Goal: Complete application form

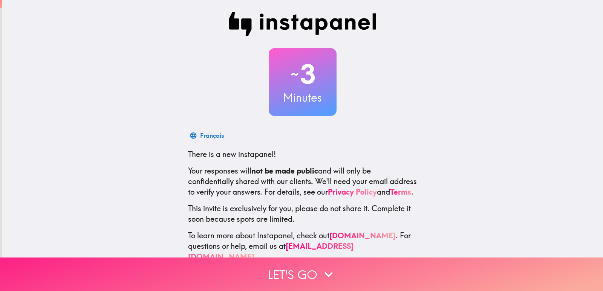
click at [304, 267] on button "Let's go" at bounding box center [301, 275] width 603 height 34
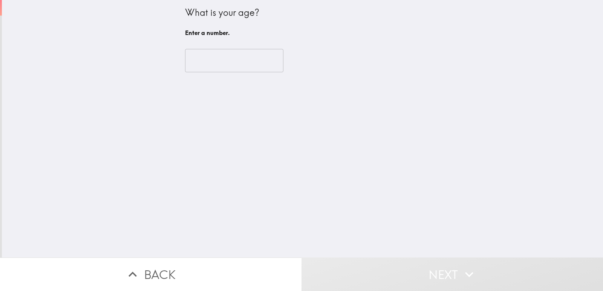
click at [241, 67] on input "number" at bounding box center [234, 60] width 98 height 23
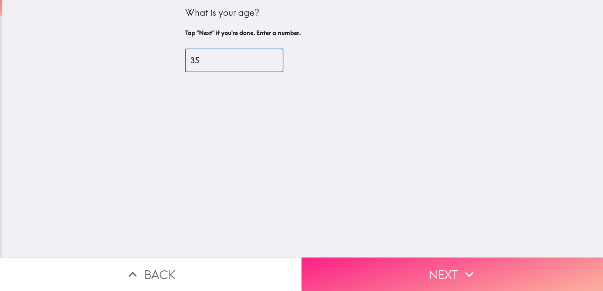
type input "35"
click at [410, 266] on button "Next" at bounding box center [453, 275] width 302 height 34
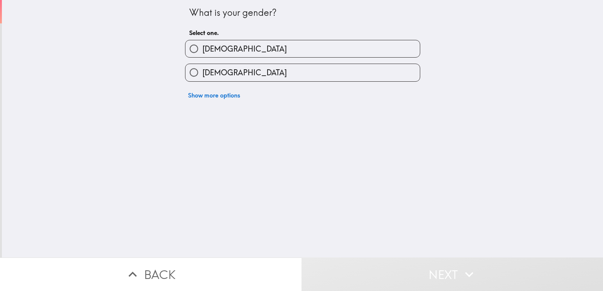
click at [283, 72] on label "[DEMOGRAPHIC_DATA]" at bounding box center [302, 72] width 234 height 17
click at [202, 72] on input "[DEMOGRAPHIC_DATA]" at bounding box center [193, 72] width 17 height 17
radio input "true"
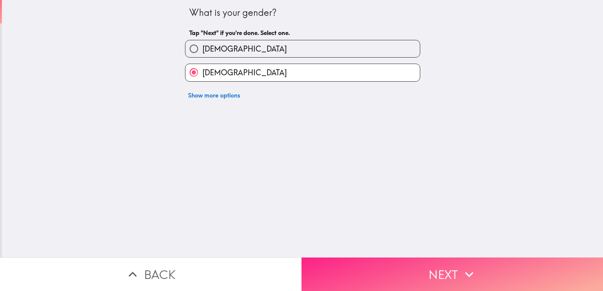
click at [396, 266] on button "Next" at bounding box center [453, 275] width 302 height 34
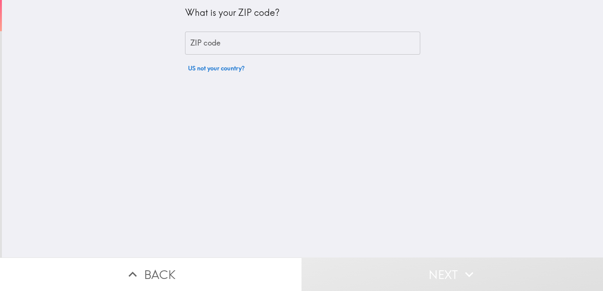
click at [273, 43] on input "ZIP code" at bounding box center [302, 43] width 235 height 23
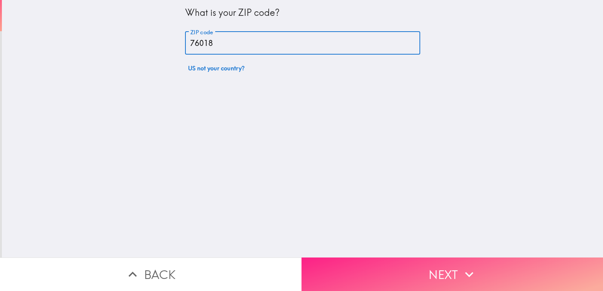
type input "76018"
click at [423, 271] on button "Next" at bounding box center [453, 275] width 302 height 34
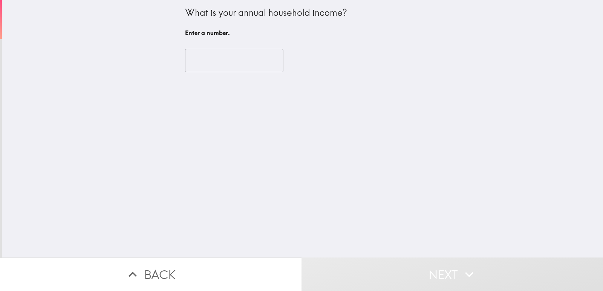
click at [248, 68] on input "number" at bounding box center [234, 60] width 98 height 23
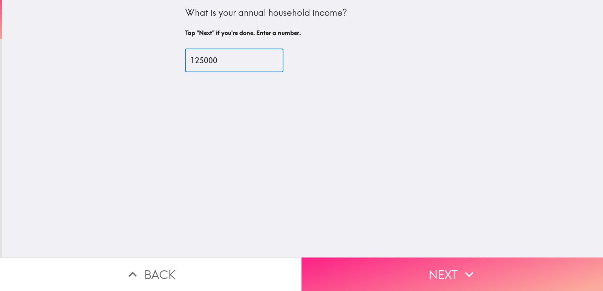
type input "125000"
click at [360, 262] on button "Next" at bounding box center [453, 275] width 302 height 34
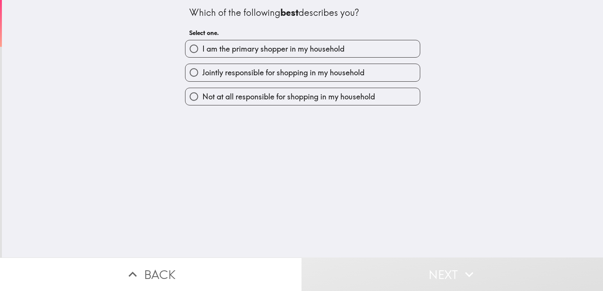
click at [332, 53] on span "I am the primary shopper in my household" at bounding box center [273, 49] width 142 height 11
click at [202, 53] on input "I am the primary shopper in my household" at bounding box center [193, 48] width 17 height 17
radio input "true"
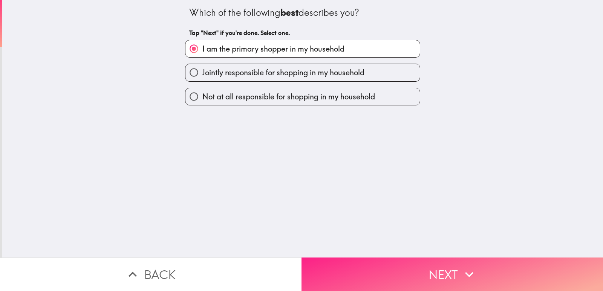
click at [344, 269] on button "Next" at bounding box center [453, 275] width 302 height 34
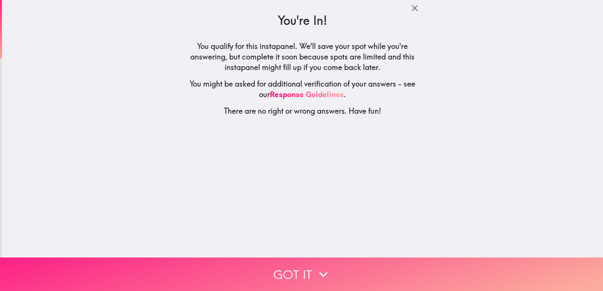
click at [315, 266] on icon "button" at bounding box center [323, 274] width 17 height 17
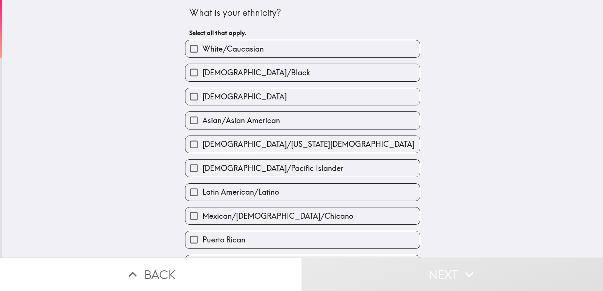
click at [283, 74] on label "[DEMOGRAPHIC_DATA]/Black" at bounding box center [302, 72] width 234 height 17
click at [202, 74] on input "[DEMOGRAPHIC_DATA]/Black" at bounding box center [193, 72] width 17 height 17
checkbox input "true"
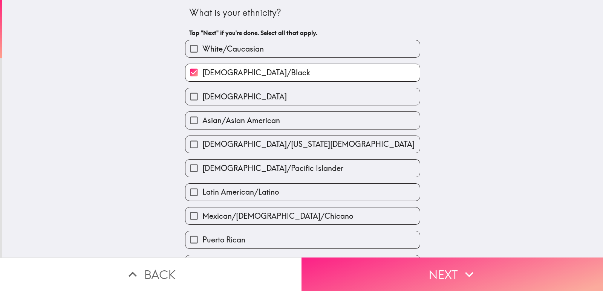
click at [344, 263] on button "Next" at bounding box center [453, 275] width 302 height 34
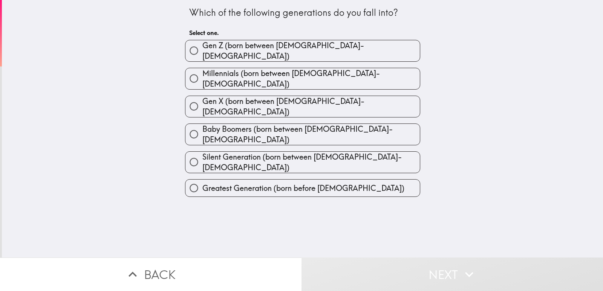
click at [343, 72] on label "Millennials (born between [DEMOGRAPHIC_DATA]-[DEMOGRAPHIC_DATA])" at bounding box center [302, 78] width 234 height 21
click at [202, 72] on input "Millennials (born between [DEMOGRAPHIC_DATA]-[DEMOGRAPHIC_DATA])" at bounding box center [193, 78] width 17 height 17
radio input "true"
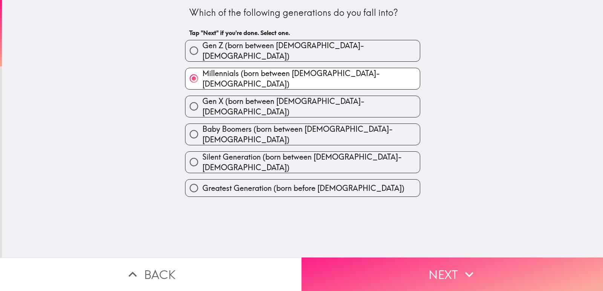
click at [358, 268] on button "Next" at bounding box center [453, 275] width 302 height 34
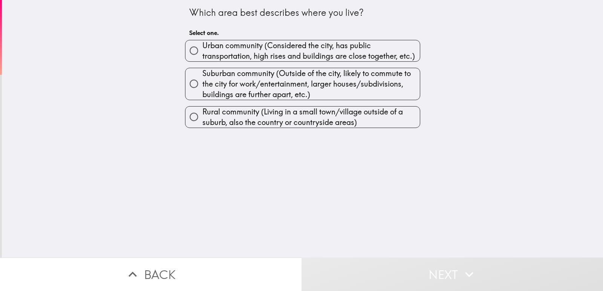
click at [317, 53] on span "Urban community (Considered the city, has public transportation, high rises and…" at bounding box center [310, 50] width 217 height 21
click at [202, 53] on input "Urban community (Considered the city, has public transportation, high rises and…" at bounding box center [193, 50] width 17 height 17
radio input "true"
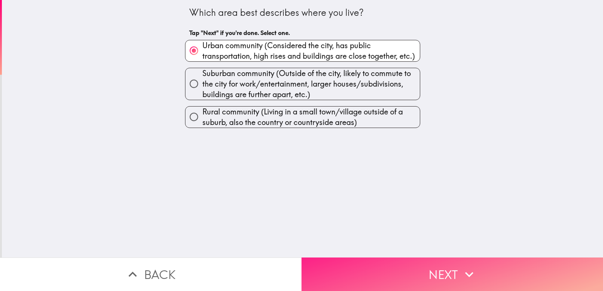
click at [340, 260] on button "Next" at bounding box center [453, 275] width 302 height 34
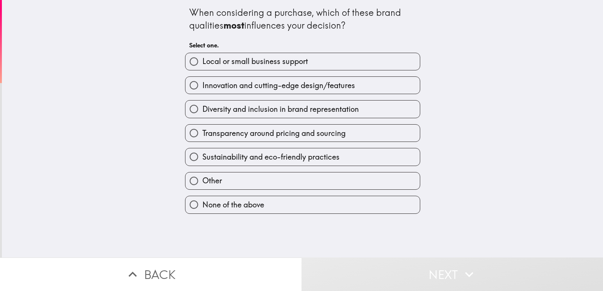
click at [334, 159] on span "Sustainability and eco-friendly practices" at bounding box center [270, 157] width 137 height 11
click at [202, 159] on input "Sustainability and eco-friendly practices" at bounding box center [193, 156] width 17 height 17
radio input "true"
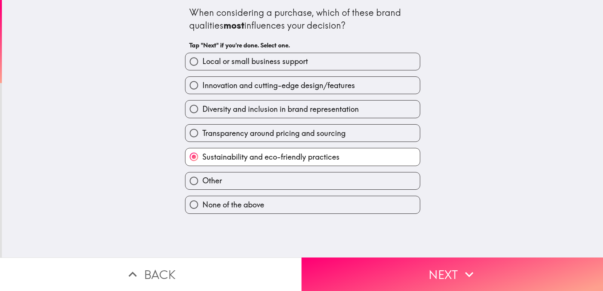
click at [298, 93] on label "Innovation and cutting-edge design/features" at bounding box center [302, 85] width 234 height 17
click at [202, 93] on input "Innovation and cutting-edge design/features" at bounding box center [193, 85] width 17 height 17
radio input "true"
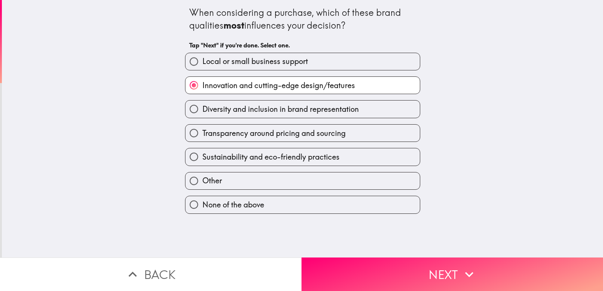
click at [278, 60] on span "Local or small business support" at bounding box center [255, 61] width 106 height 11
click at [202, 60] on input "Local or small business support" at bounding box center [193, 61] width 17 height 17
radio input "true"
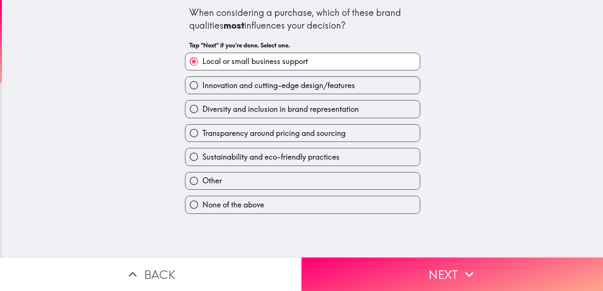
click at [332, 111] on span "Diversity and inclusion in brand representation" at bounding box center [280, 109] width 156 height 11
click at [202, 111] on input "Diversity and inclusion in brand representation" at bounding box center [193, 109] width 17 height 17
radio input "true"
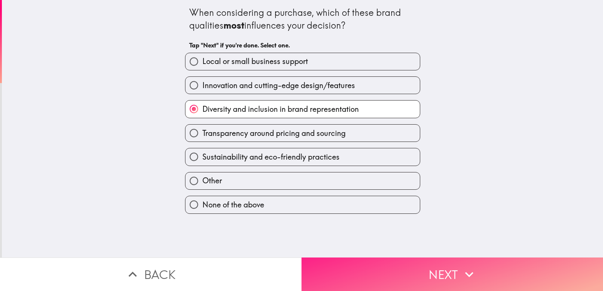
click at [351, 266] on button "Next" at bounding box center [453, 275] width 302 height 34
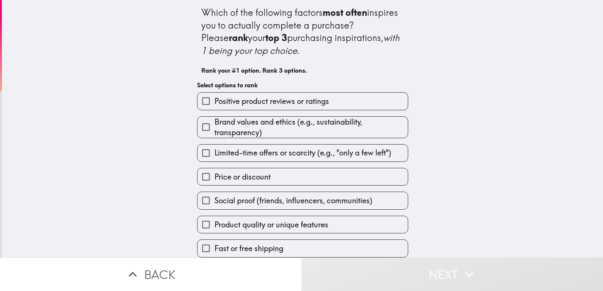
click at [318, 100] on span "Positive product reviews or ratings" at bounding box center [271, 101] width 115 height 11
click at [214, 100] on input "Positive product reviews or ratings" at bounding box center [205, 101] width 17 height 17
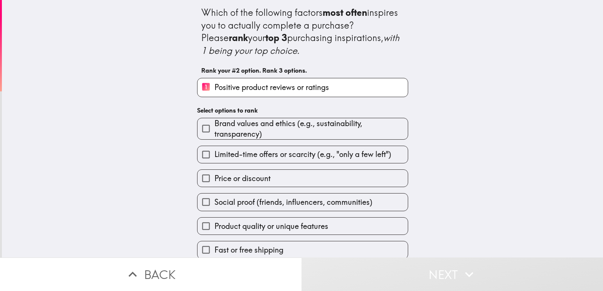
click at [305, 204] on span "Social proof (friends, influencers, communities)" at bounding box center [293, 202] width 158 height 11
click at [214, 204] on input "Social proof (friends, influencers, communities)" at bounding box center [205, 202] width 17 height 17
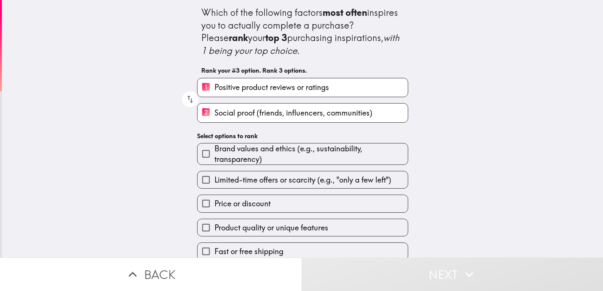
click at [324, 157] on span "Brand values and ethics (e.g., sustainability, transparency)" at bounding box center [310, 154] width 193 height 21
click at [214, 157] on input "Brand values and ethics (e.g., sustainability, transparency)" at bounding box center [205, 153] width 17 height 17
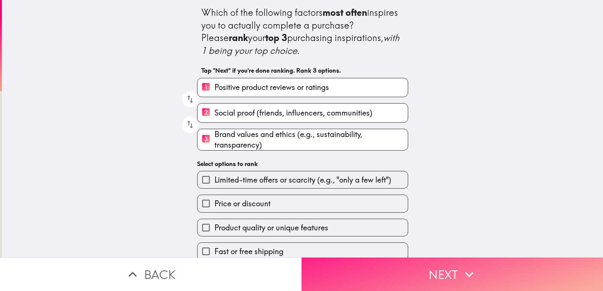
click at [345, 268] on button "Next" at bounding box center [453, 275] width 302 height 34
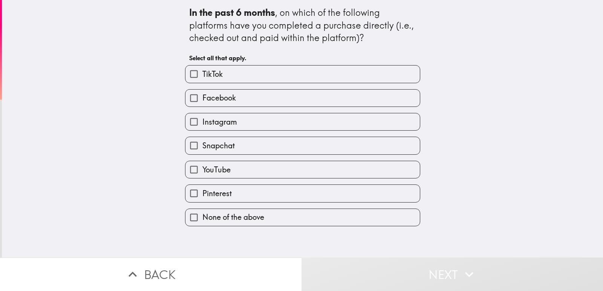
click at [312, 118] on label "Instagram" at bounding box center [302, 121] width 234 height 17
click at [202, 118] on input "Instagram" at bounding box center [193, 121] width 17 height 17
checkbox input "true"
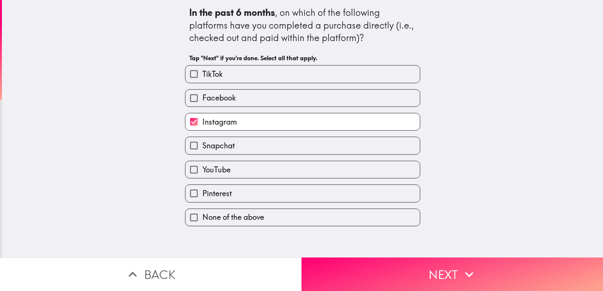
click at [283, 78] on label "TikTok" at bounding box center [302, 74] width 234 height 17
click at [202, 78] on input "TikTok" at bounding box center [193, 74] width 17 height 17
checkbox input "true"
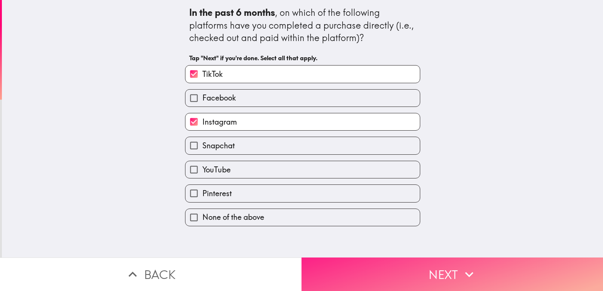
click at [346, 265] on button "Next" at bounding box center [453, 275] width 302 height 34
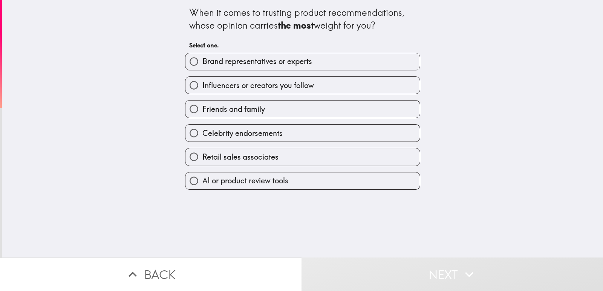
click at [325, 64] on label "Brand representatives or experts" at bounding box center [302, 61] width 234 height 17
click at [202, 64] on input "Brand representatives or experts" at bounding box center [193, 61] width 17 height 17
radio input "true"
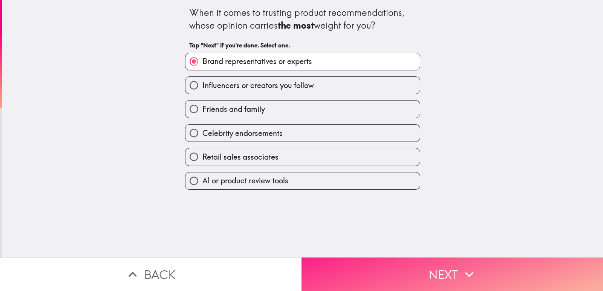
click at [350, 271] on button "Next" at bounding box center [453, 275] width 302 height 34
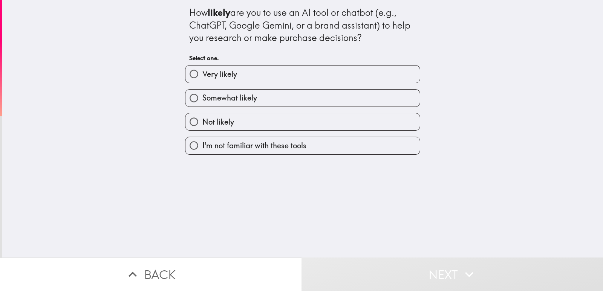
click at [311, 100] on label "Somewhat likely" at bounding box center [302, 98] width 234 height 17
click at [202, 100] on input "Somewhat likely" at bounding box center [193, 98] width 17 height 17
radio input "true"
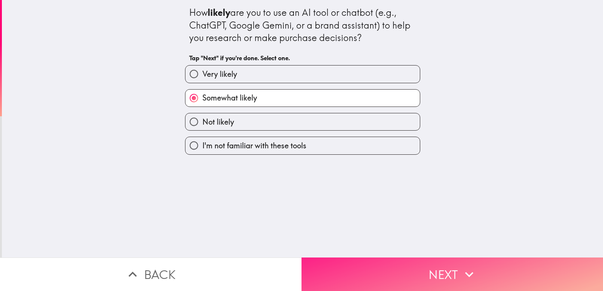
click at [346, 260] on button "Next" at bounding box center [453, 275] width 302 height 34
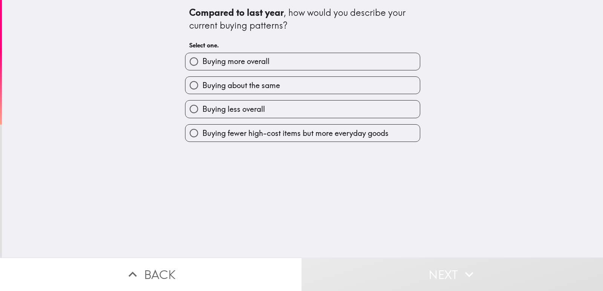
click at [317, 85] on label "Buying about the same" at bounding box center [302, 85] width 234 height 17
click at [202, 85] on input "Buying about the same" at bounding box center [193, 85] width 17 height 17
radio input "true"
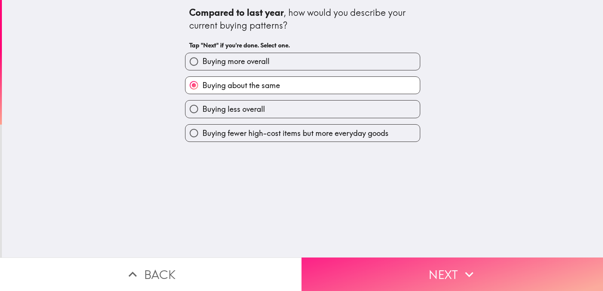
click at [350, 264] on button "Next" at bounding box center [453, 275] width 302 height 34
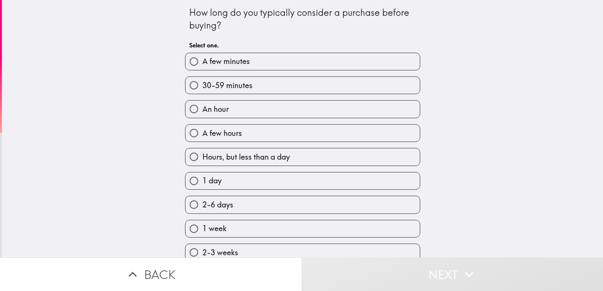
click at [291, 131] on label "A few hours" at bounding box center [302, 133] width 234 height 17
click at [202, 131] on input "A few hours" at bounding box center [193, 133] width 17 height 17
radio input "true"
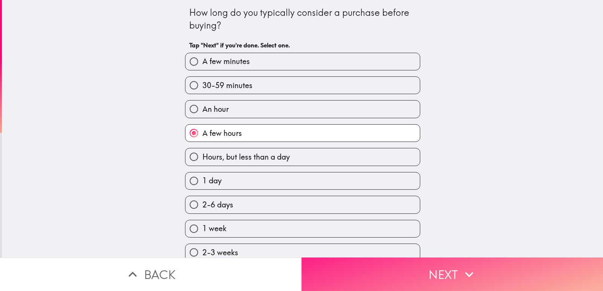
click at [347, 260] on button "Next" at bounding box center [453, 275] width 302 height 34
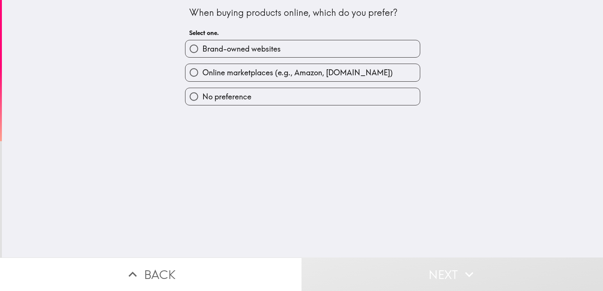
click at [324, 57] on label "Brand-owned websites" at bounding box center [302, 48] width 234 height 17
click at [202, 57] on input "Brand-owned websites" at bounding box center [193, 48] width 17 height 17
radio input "true"
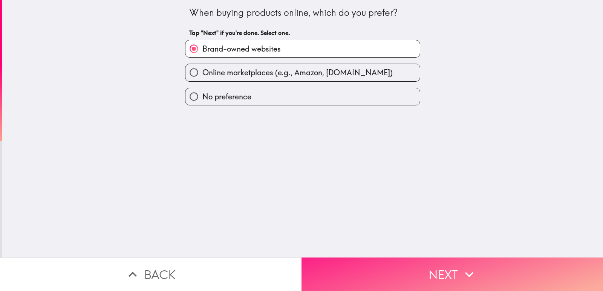
click at [350, 262] on button "Next" at bounding box center [453, 275] width 302 height 34
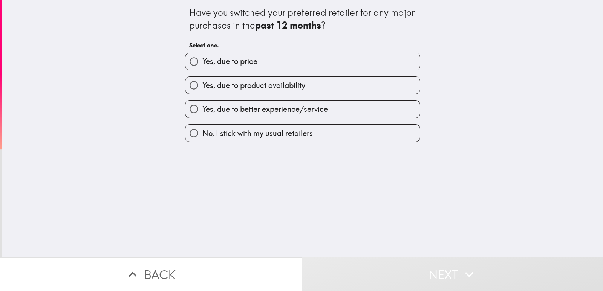
click at [313, 65] on label "Yes, due to price" at bounding box center [302, 61] width 234 height 17
click at [202, 65] on input "Yes, due to price" at bounding box center [193, 61] width 17 height 17
radio input "true"
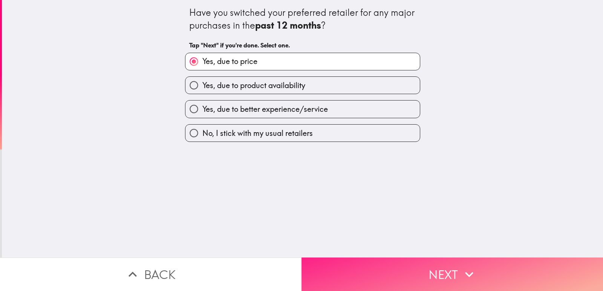
click at [344, 258] on button "Next" at bounding box center [453, 275] width 302 height 34
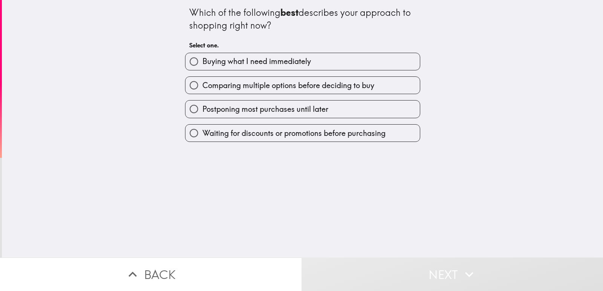
click at [318, 66] on label "Buying what I need immediately" at bounding box center [302, 61] width 234 height 17
click at [202, 66] on input "Buying what I need immediately" at bounding box center [193, 61] width 17 height 17
radio input "true"
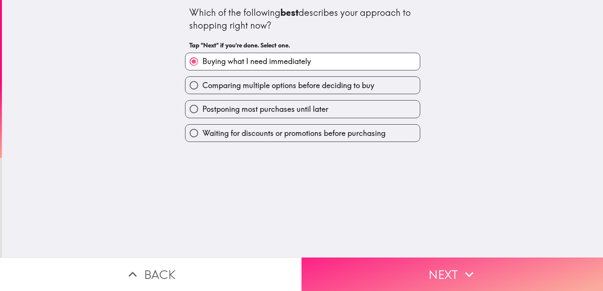
click at [361, 267] on button "Next" at bounding box center [453, 275] width 302 height 34
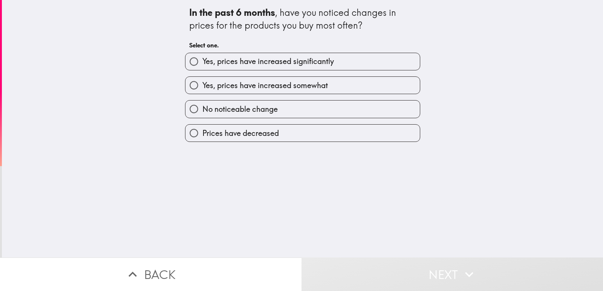
click at [316, 63] on span "Yes, prices have increased significantly" at bounding box center [268, 61] width 132 height 11
click at [202, 63] on input "Yes, prices have increased significantly" at bounding box center [193, 61] width 17 height 17
radio input "true"
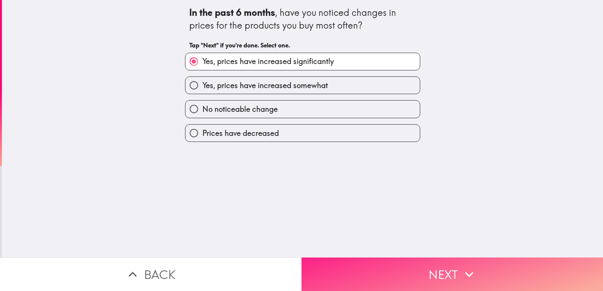
click at [352, 260] on button "Next" at bounding box center [453, 275] width 302 height 34
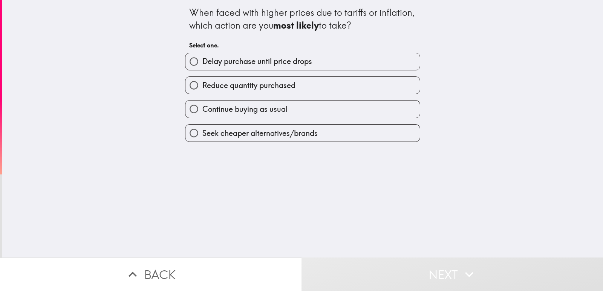
click at [313, 87] on label "Reduce quantity purchased" at bounding box center [302, 85] width 234 height 17
click at [202, 87] on input "Reduce quantity purchased" at bounding box center [193, 85] width 17 height 17
radio input "true"
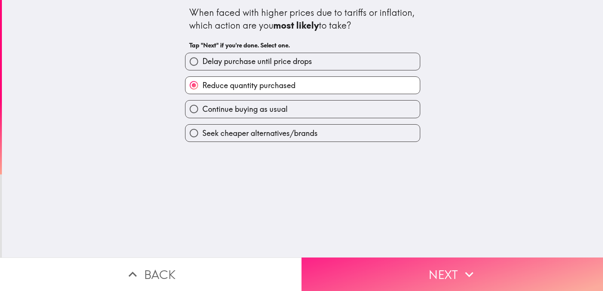
click at [338, 267] on button "Next" at bounding box center [453, 275] width 302 height 34
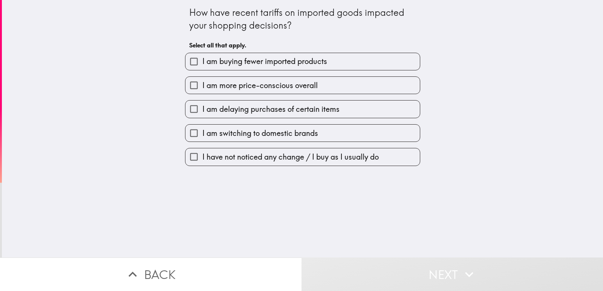
click at [317, 84] on label "I am more price-conscious overall" at bounding box center [302, 85] width 234 height 17
click at [202, 84] on input "I am more price-conscious overall" at bounding box center [193, 85] width 17 height 17
checkbox input "true"
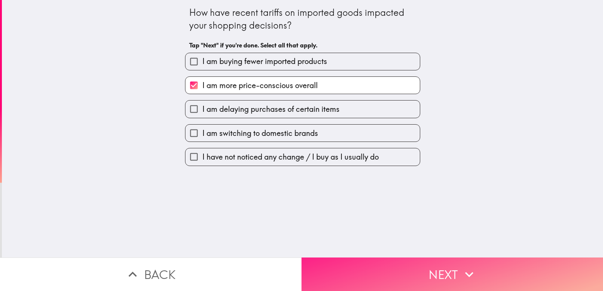
click at [347, 261] on button "Next" at bounding box center [453, 275] width 302 height 34
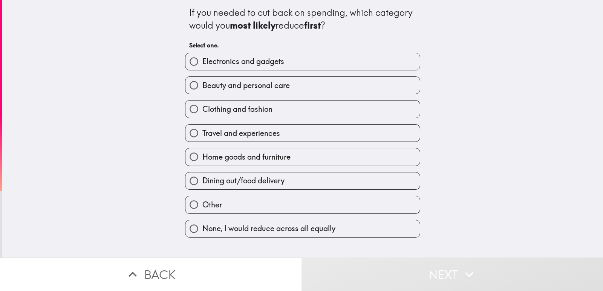
click at [320, 84] on label "Beauty and personal care" at bounding box center [302, 85] width 234 height 17
click at [202, 84] on input "Beauty and personal care" at bounding box center [193, 85] width 17 height 17
radio input "true"
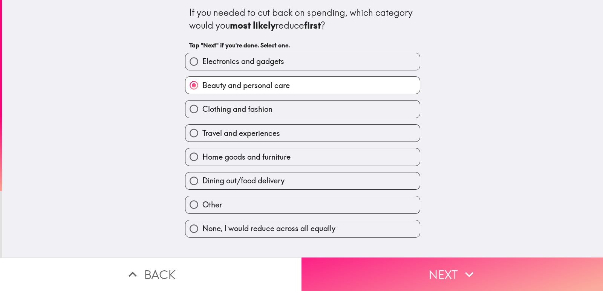
click at [353, 264] on button "Next" at bounding box center [453, 275] width 302 height 34
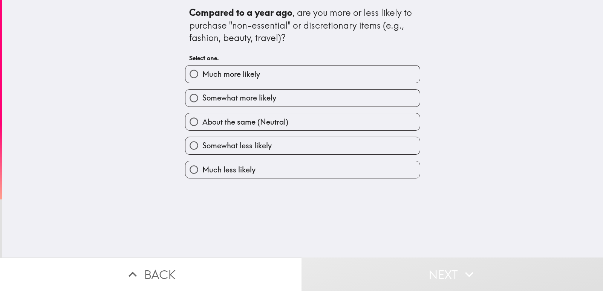
click at [306, 70] on label "Much more likely" at bounding box center [302, 74] width 234 height 17
click at [202, 70] on input "Much more likely" at bounding box center [193, 74] width 17 height 17
radio input "true"
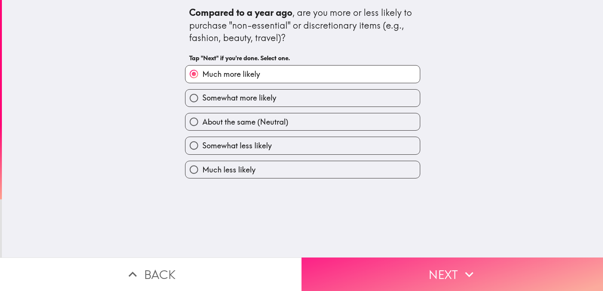
click at [357, 262] on button "Next" at bounding box center [453, 275] width 302 height 34
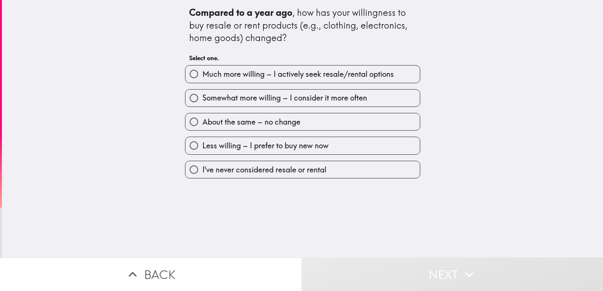
click at [333, 75] on span "Much more willing – I actively seek resale/rental options" at bounding box center [297, 74] width 191 height 11
click at [202, 75] on input "Much more willing – I actively seek resale/rental options" at bounding box center [193, 74] width 17 height 17
radio input "true"
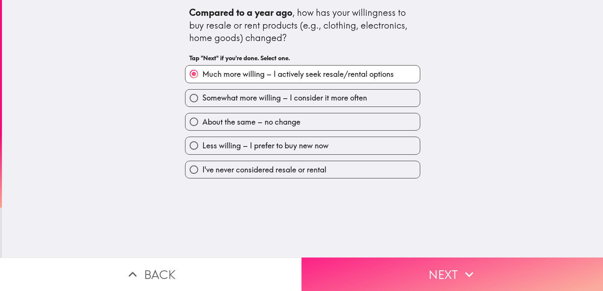
click at [366, 263] on button "Next" at bounding box center [453, 275] width 302 height 34
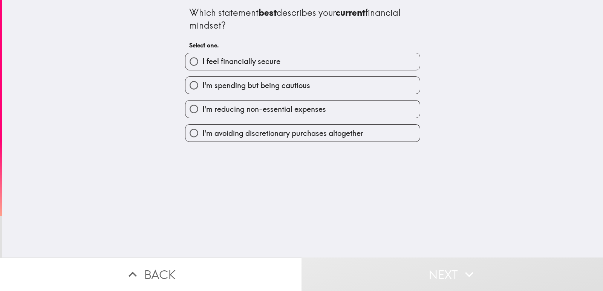
click at [313, 84] on label "I'm spending but being cautious" at bounding box center [302, 85] width 234 height 17
click at [202, 84] on input "I'm spending but being cautious" at bounding box center [193, 85] width 17 height 17
radio input "true"
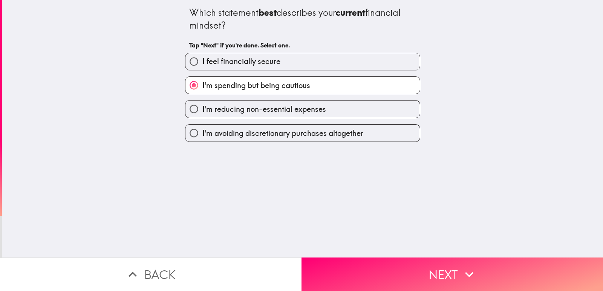
click at [326, 57] on label "I feel financially secure" at bounding box center [302, 61] width 234 height 17
click at [202, 57] on input "I feel financially secure" at bounding box center [193, 61] width 17 height 17
radio input "true"
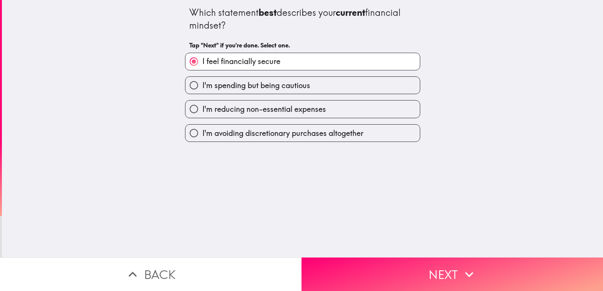
click at [326, 81] on label "I'm spending but being cautious" at bounding box center [302, 85] width 234 height 17
click at [202, 81] on input "I'm spending but being cautious" at bounding box center [193, 85] width 17 height 17
radio input "true"
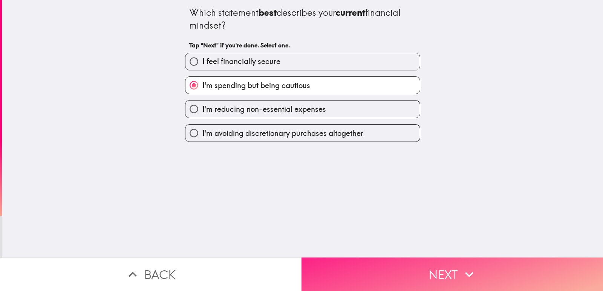
click at [350, 269] on button "Next" at bounding box center [453, 275] width 302 height 34
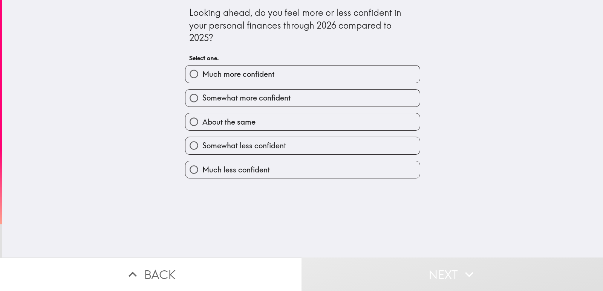
click at [309, 97] on label "Somewhat more confident" at bounding box center [302, 98] width 234 height 17
click at [202, 97] on input "Somewhat more confident" at bounding box center [193, 98] width 17 height 17
radio input "true"
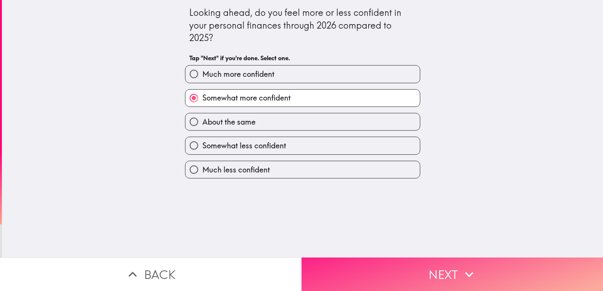
click at [347, 259] on button "Next" at bounding box center [453, 275] width 302 height 34
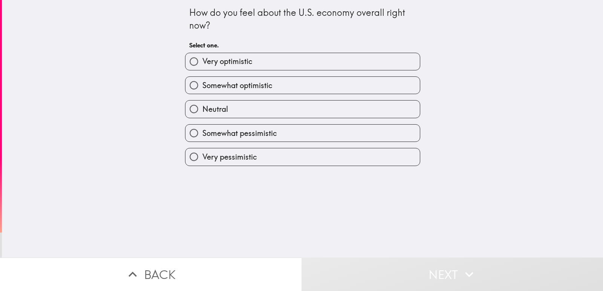
click at [295, 57] on label "Very optimistic" at bounding box center [302, 61] width 234 height 17
click at [202, 57] on input "Very optimistic" at bounding box center [193, 61] width 17 height 17
radio input "true"
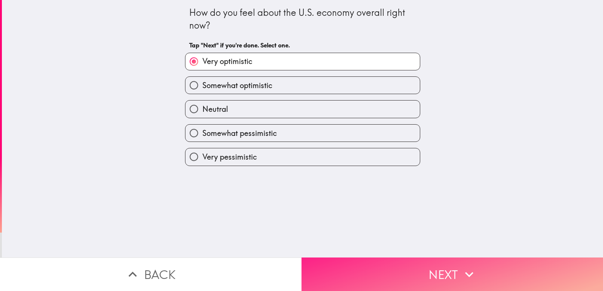
click at [355, 263] on button "Next" at bounding box center [453, 275] width 302 height 34
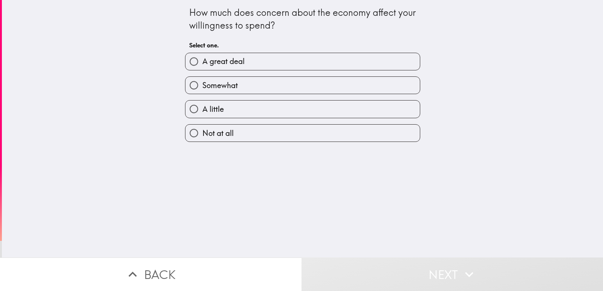
click at [306, 58] on label "A great deal" at bounding box center [302, 61] width 234 height 17
click at [202, 58] on input "A great deal" at bounding box center [193, 61] width 17 height 17
radio input "true"
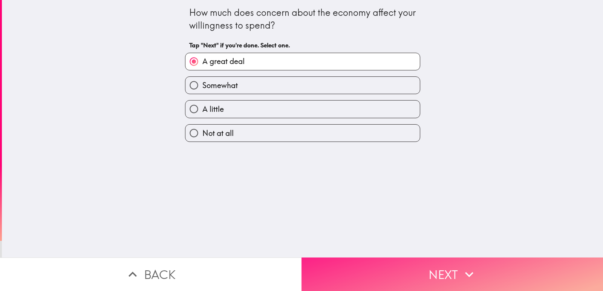
click at [347, 266] on button "Next" at bounding box center [453, 275] width 302 height 34
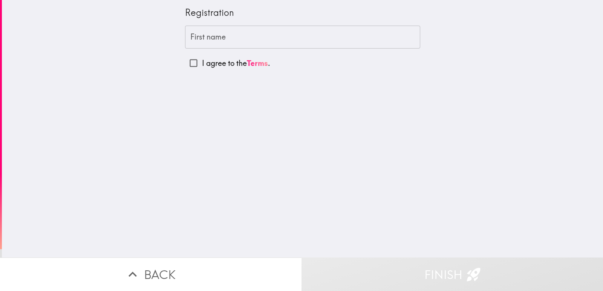
click at [279, 38] on input "First name" at bounding box center [302, 37] width 235 height 23
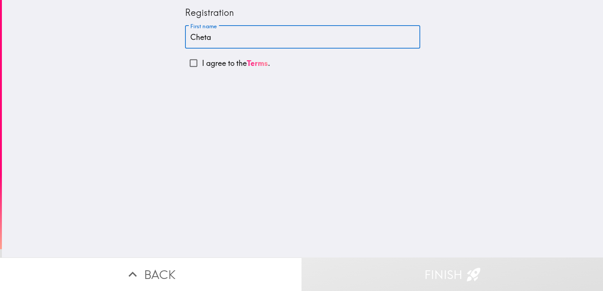
type input "Cheta"
click at [190, 62] on input "I agree to the Terms ." at bounding box center [193, 63] width 17 height 17
checkbox input "true"
